Goal: Information Seeking & Learning: Learn about a topic

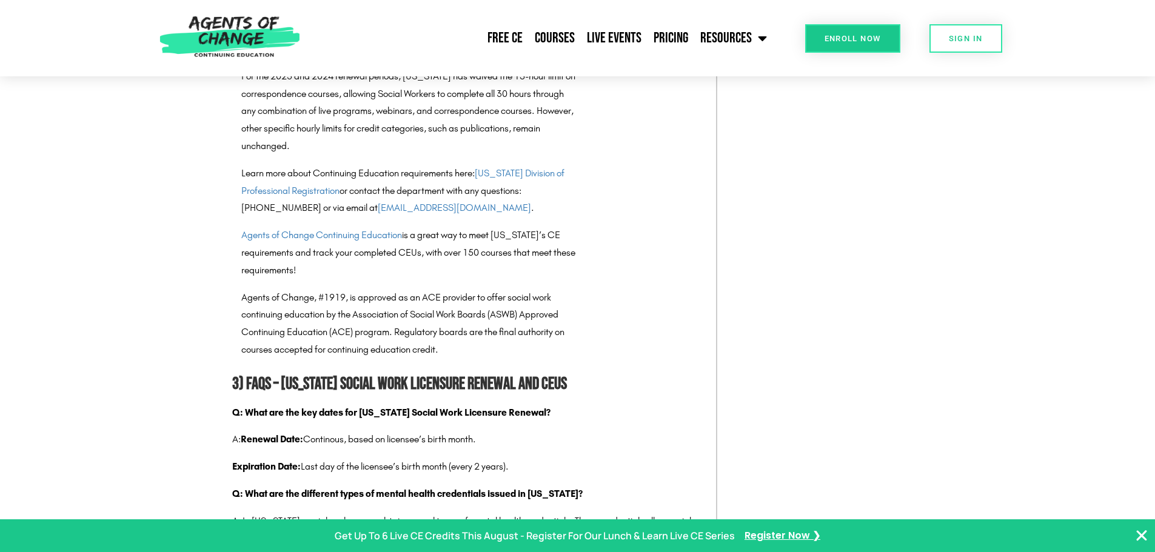
click at [1154, 280] on html "Free CE Courses Live Events Pricing Resources Blog State Requirements: Social W…" at bounding box center [577, 129] width 1155 height 5085
click at [330, 241] on link "Agents of Change Continuing Education" at bounding box center [321, 235] width 161 height 12
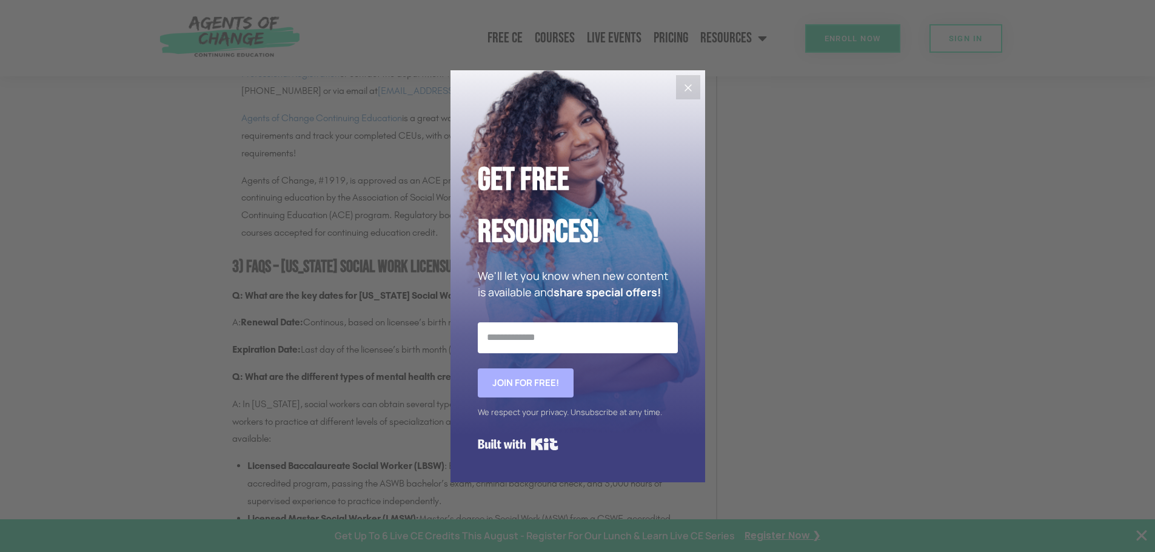
scroll to position [2560, 0]
click at [685, 88] on icon "Close" at bounding box center [688, 88] width 15 height 15
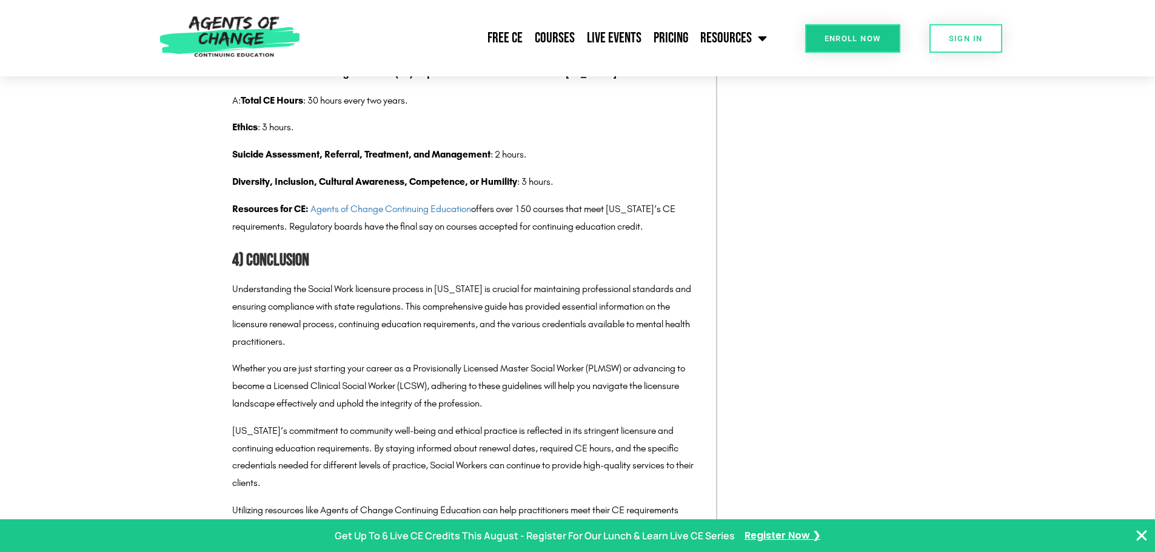
scroll to position [3139, 0]
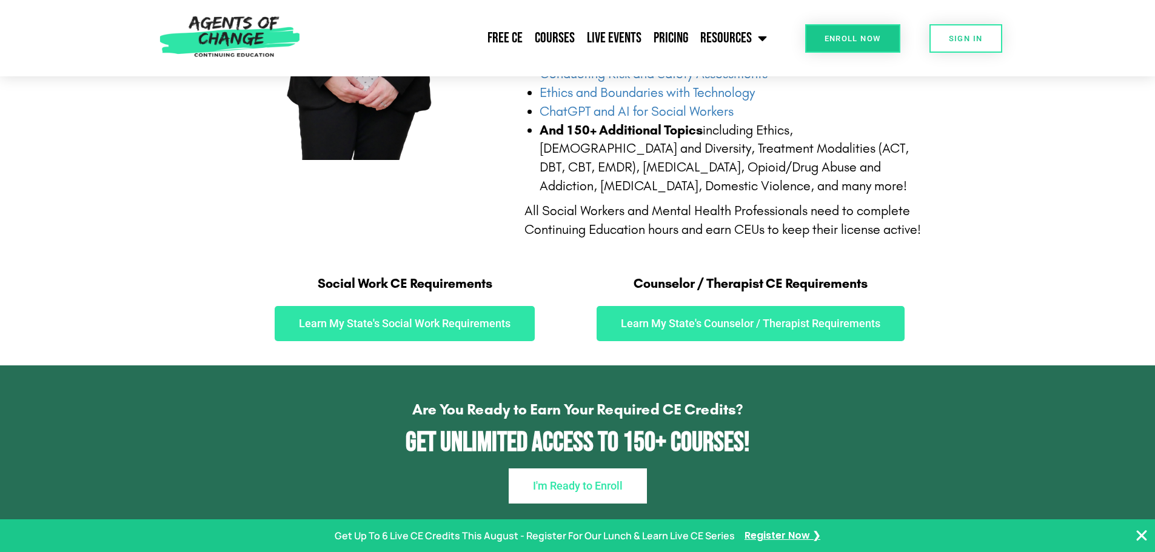
scroll to position [566, 0]
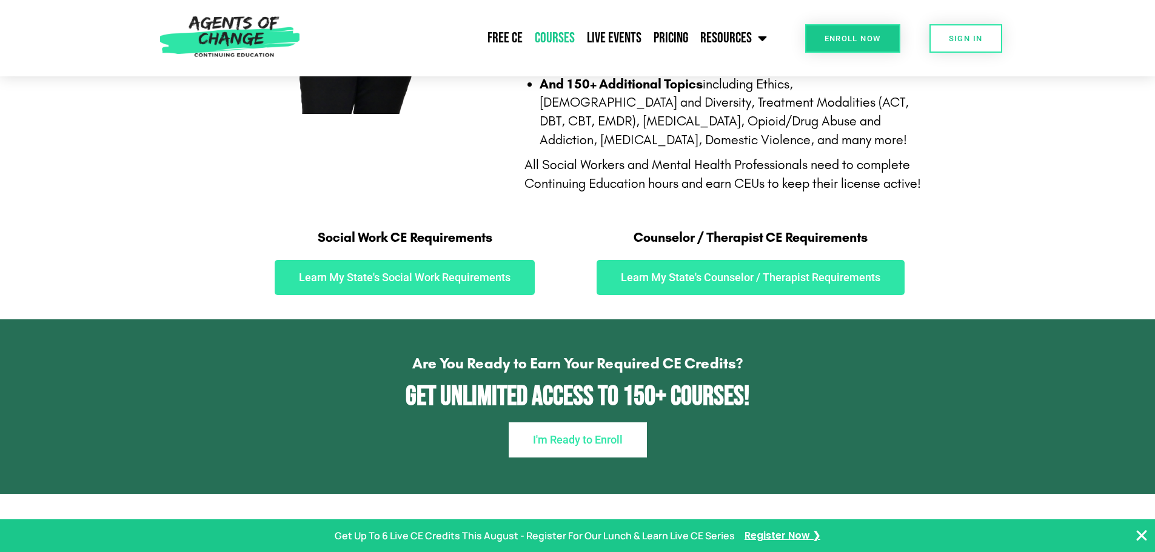
click at [550, 36] on link "Courses" at bounding box center [555, 38] width 52 height 30
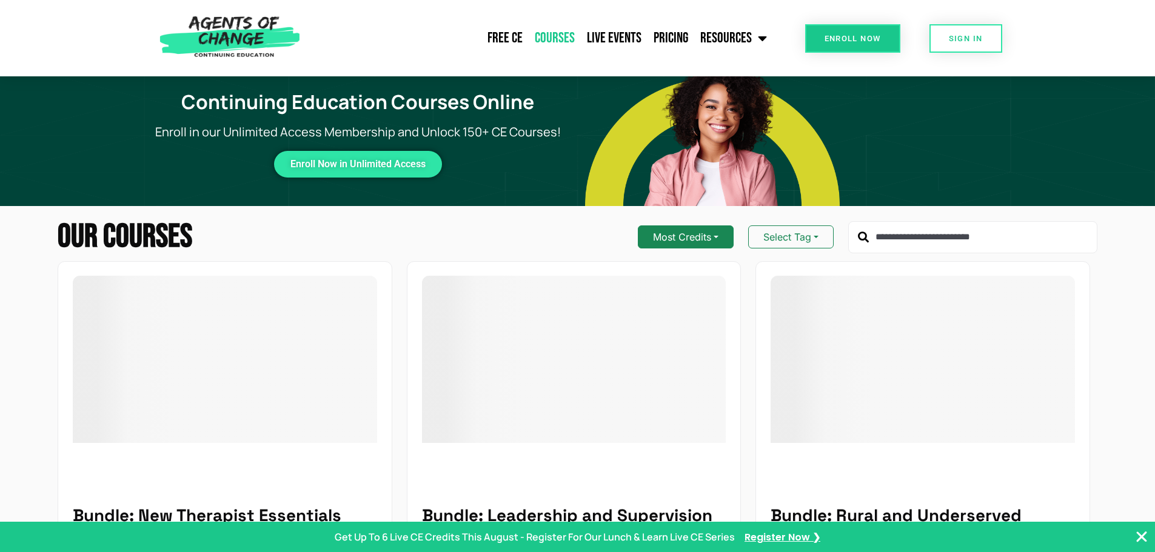
click at [712, 239] on button "Most Credits" at bounding box center [686, 237] width 96 height 23
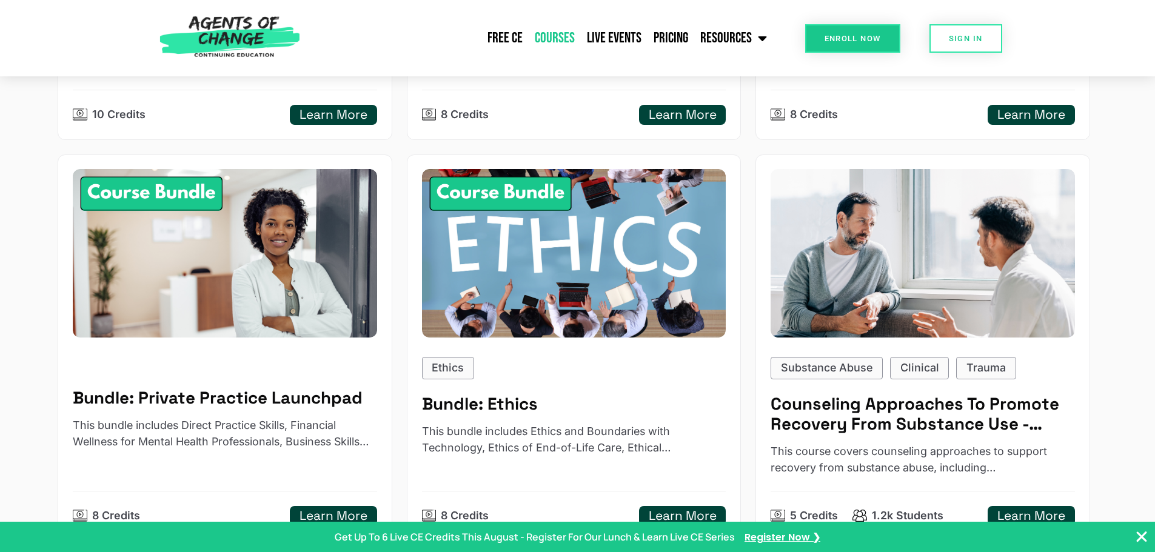
scroll to position [483, 0]
